Goal: Task Accomplishment & Management: Manage account settings

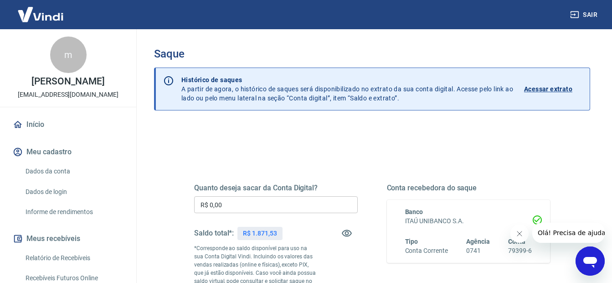
click at [268, 203] on input "R$ 0,00" at bounding box center [276, 204] width 164 height 17
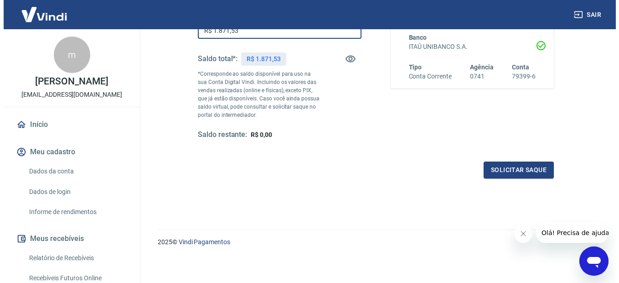
scroll to position [176, 0]
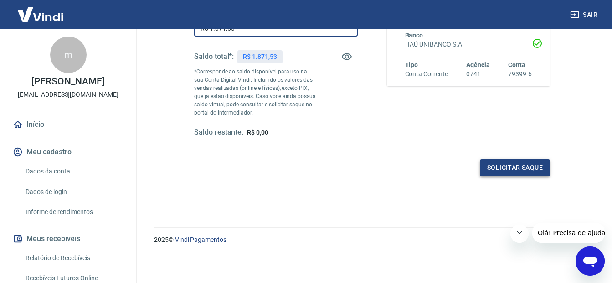
type input "R$ 1.871,53"
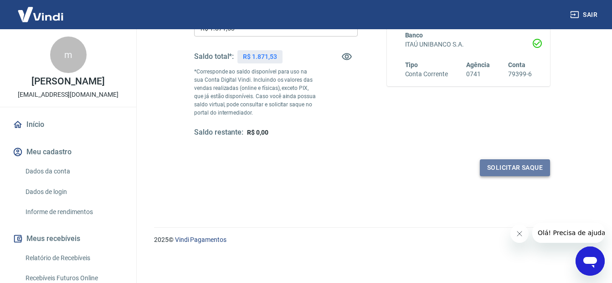
click at [530, 171] on button "Solicitar saque" at bounding box center [515, 167] width 70 height 17
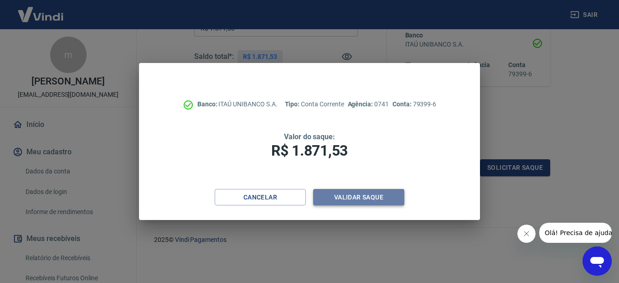
click at [333, 203] on button "Validar saque" at bounding box center [358, 197] width 91 height 17
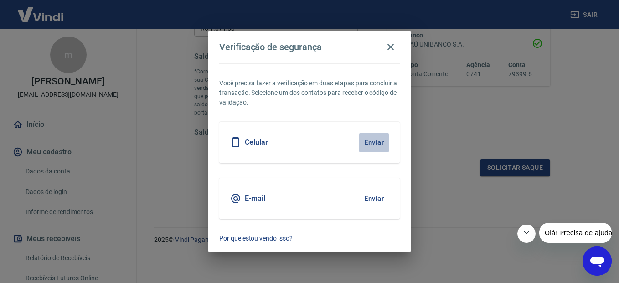
click at [373, 138] on button "Enviar" at bounding box center [374, 142] width 30 height 19
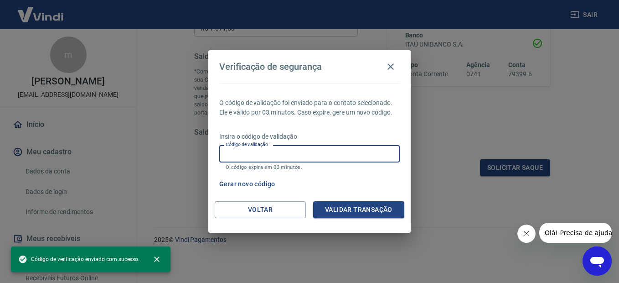
click at [282, 151] on input "Código de validação" at bounding box center [309, 153] width 181 height 17
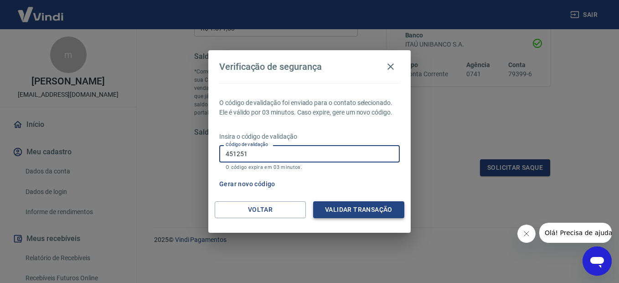
type input "451251"
click at [343, 212] on button "Validar transação" at bounding box center [358, 209] width 91 height 17
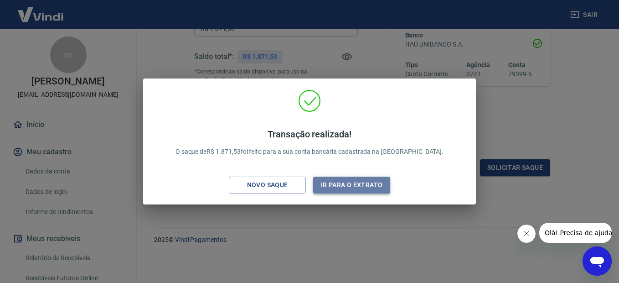
click at [364, 187] on button "Ir para o extrato" at bounding box center [351, 184] width 77 height 17
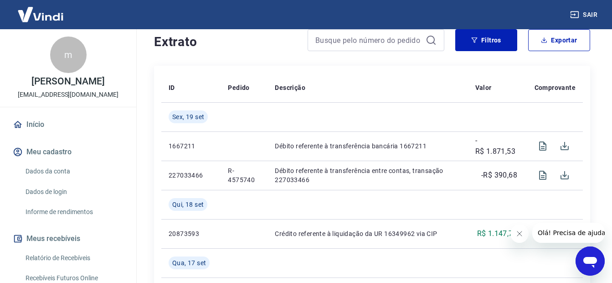
scroll to position [182, 0]
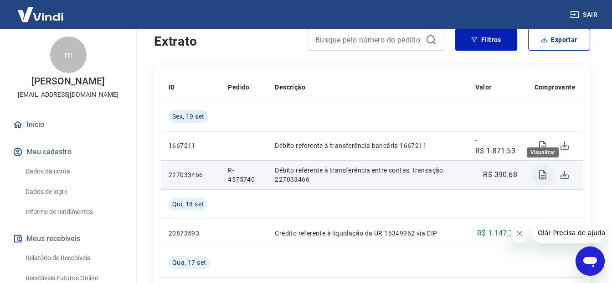
click at [541, 178] on icon "Visualizar" at bounding box center [543, 174] width 11 height 11
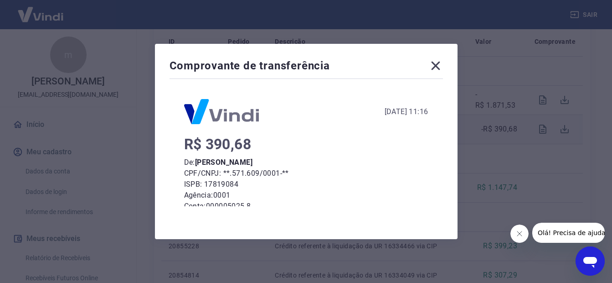
scroll to position [0, 0]
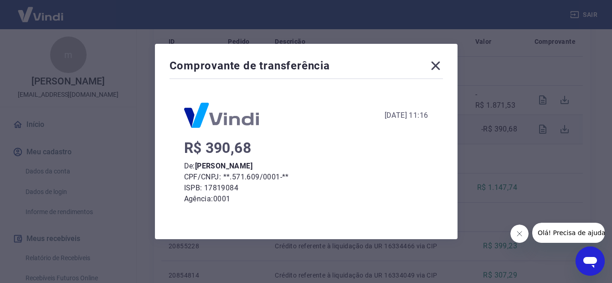
click at [440, 67] on icon at bounding box center [435, 66] width 9 height 9
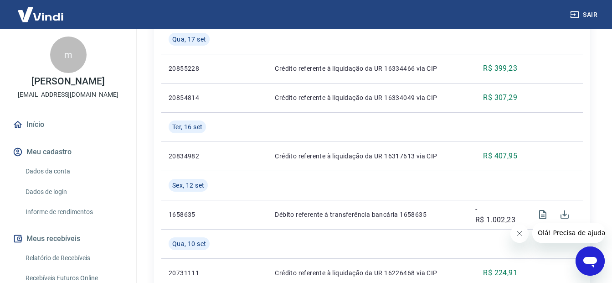
scroll to position [410, 0]
